Goal: Task Accomplishment & Management: Manage account settings

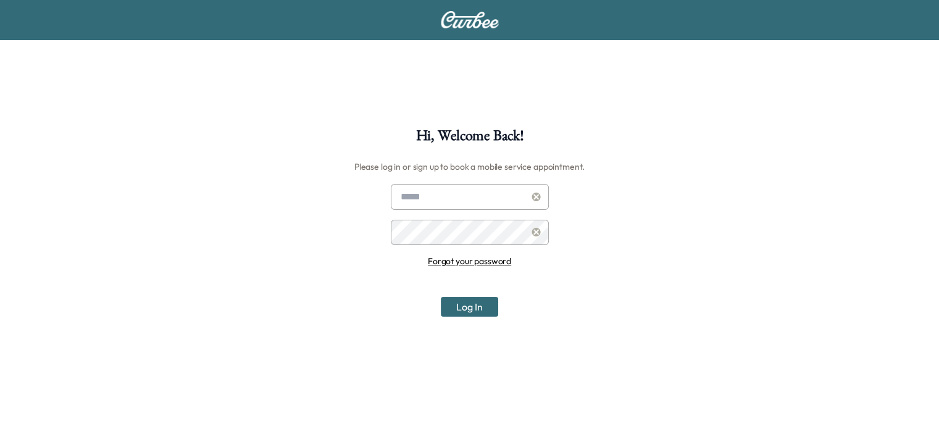
type input "**********"
click at [466, 318] on div "**********" at bounding box center [469, 342] width 939 height 429
click at [466, 308] on button "Log In" at bounding box center [469, 307] width 57 height 20
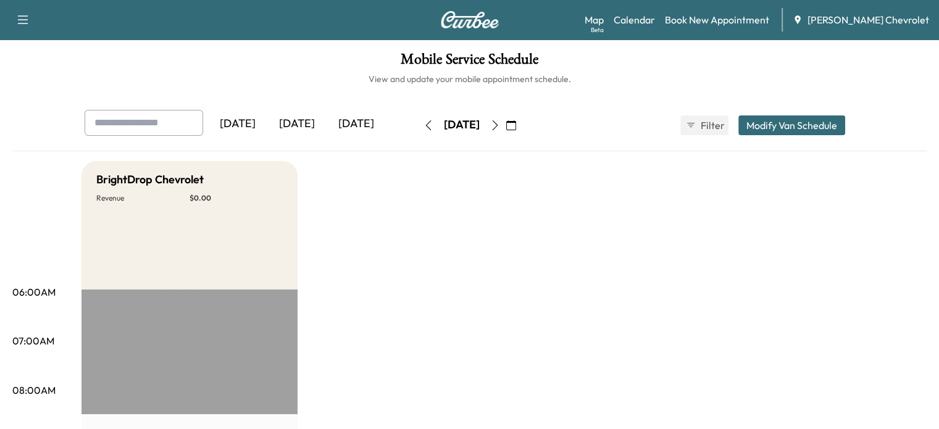
click at [505, 131] on button "button" at bounding box center [494, 125] width 21 height 20
click at [500, 125] on icon "button" at bounding box center [495, 125] width 10 height 10
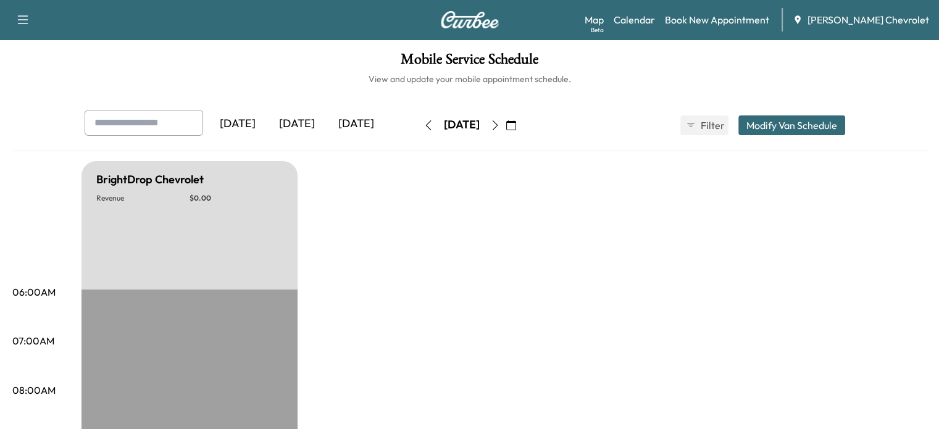
click at [505, 126] on button "button" at bounding box center [494, 125] width 21 height 20
click at [500, 128] on icon "button" at bounding box center [495, 125] width 10 height 10
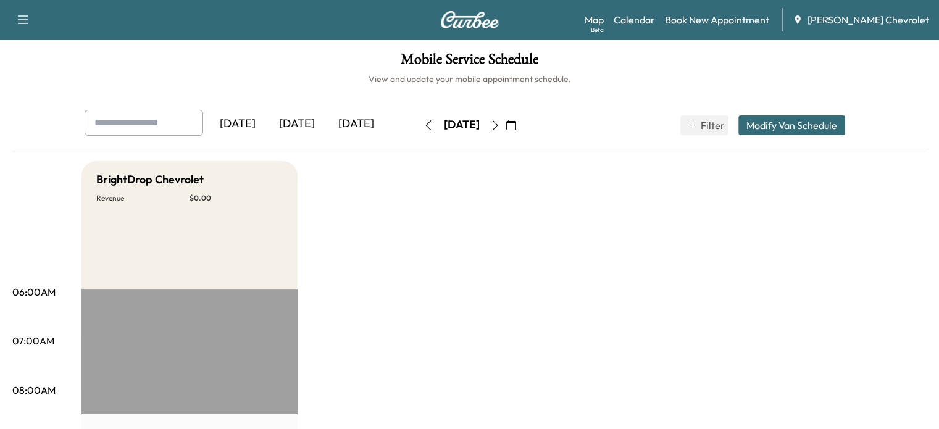
click at [500, 128] on icon "button" at bounding box center [495, 125] width 10 height 10
click at [845, 126] on button "Modify Van Schedule" at bounding box center [791, 125] width 107 height 20
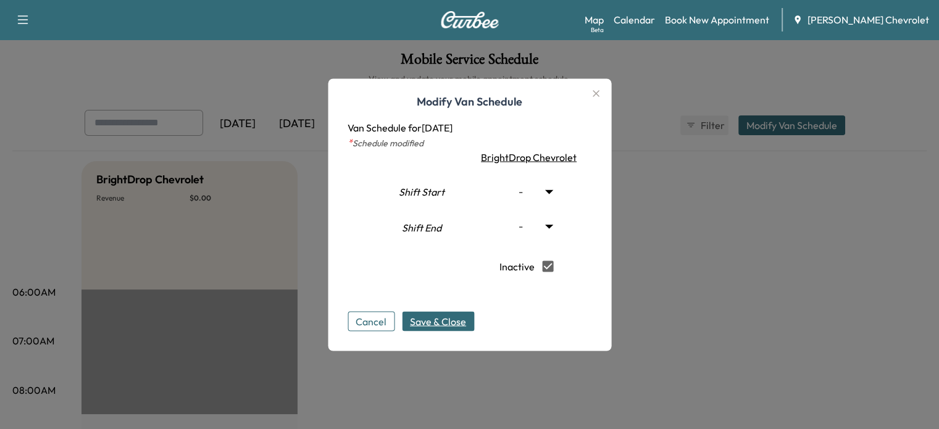
click at [462, 326] on span "Save & Close" at bounding box center [438, 320] width 56 height 15
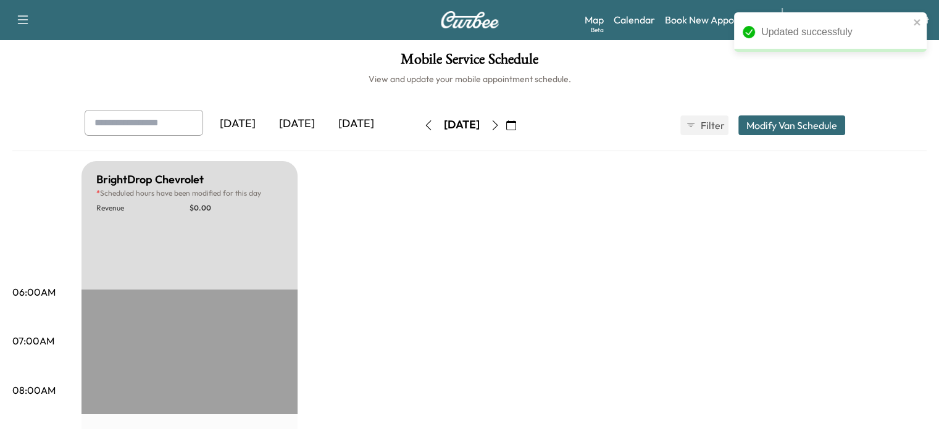
click at [521, 112] on div "[DATE] October 2025 S M T W T F S 28 29 30 1 2 3 4 5 6 7 8 9 10 11 12 13 14 15 …" at bounding box center [470, 125] width 104 height 39
click at [505, 119] on button "button" at bounding box center [494, 125] width 21 height 20
type input "***"
type input "**"
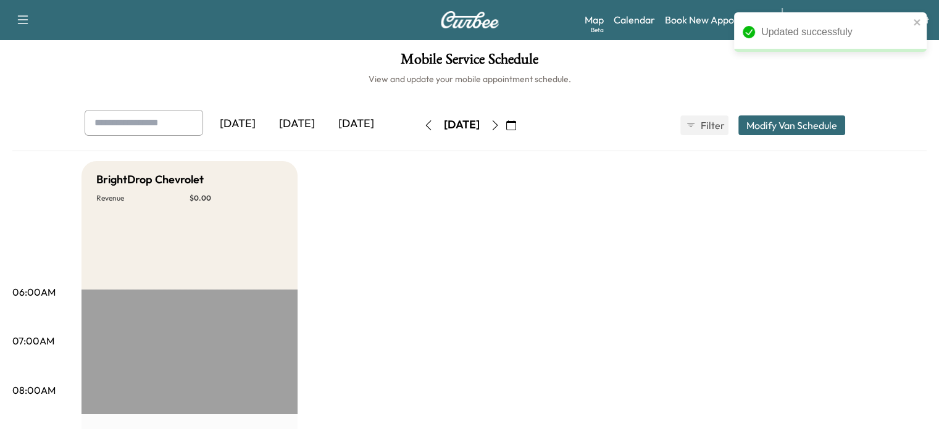
click at [819, 122] on button "Modify Van Schedule" at bounding box center [791, 125] width 107 height 20
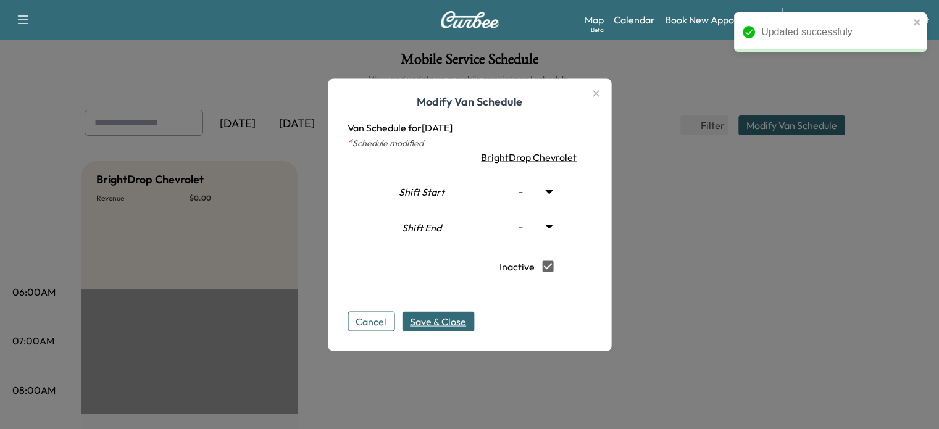
click at [441, 307] on div "Cancel Save & Close" at bounding box center [469, 310] width 244 height 39
click at [441, 309] on div "Cancel Save & Close" at bounding box center [469, 310] width 244 height 39
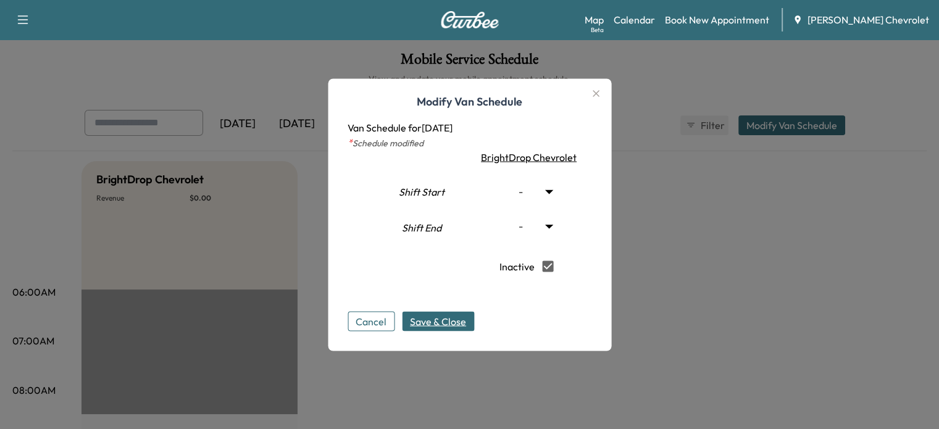
click at [442, 325] on span "Save & Close" at bounding box center [438, 320] width 56 height 15
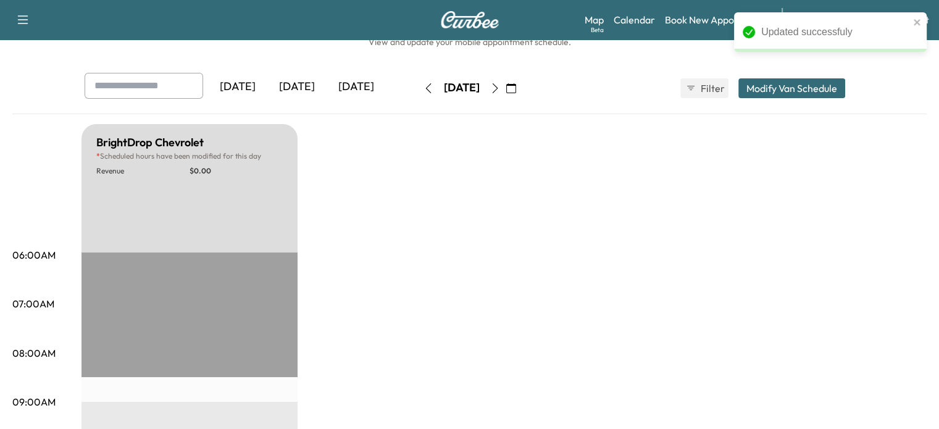
scroll to position [36, 0]
click at [825, 93] on button "Modify Van Schedule" at bounding box center [791, 89] width 107 height 20
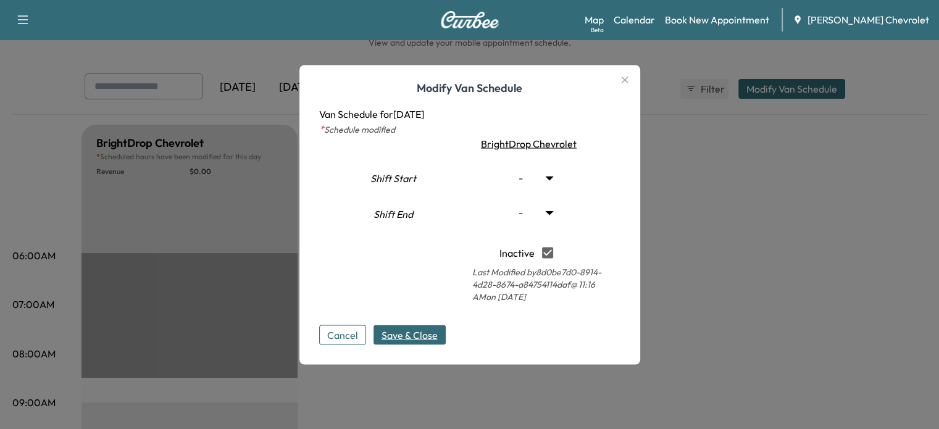
click at [666, 220] on div at bounding box center [469, 214] width 939 height 429
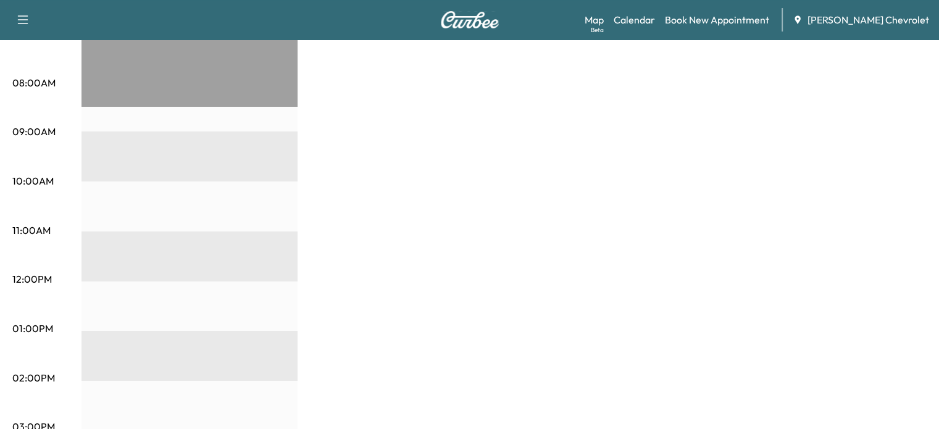
scroll to position [0, 0]
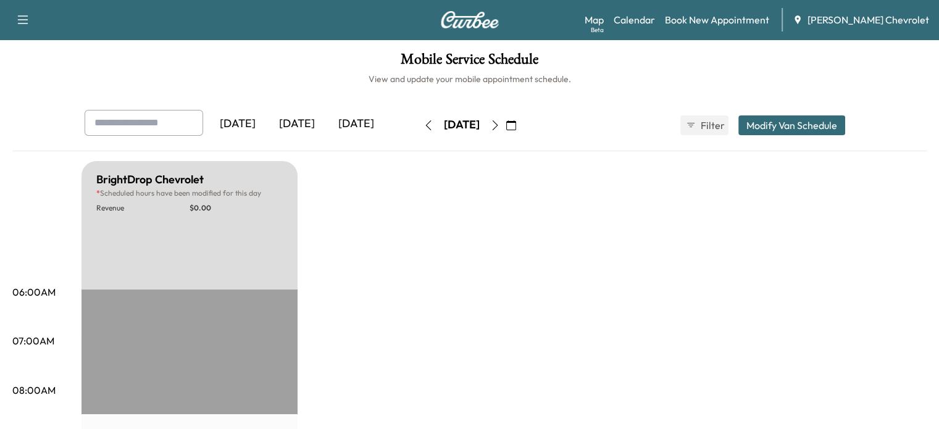
click at [423, 123] on icon "button" at bounding box center [428, 125] width 10 height 10
click at [418, 123] on button "button" at bounding box center [428, 125] width 21 height 20
